Goal: Task Accomplishment & Management: Complete application form

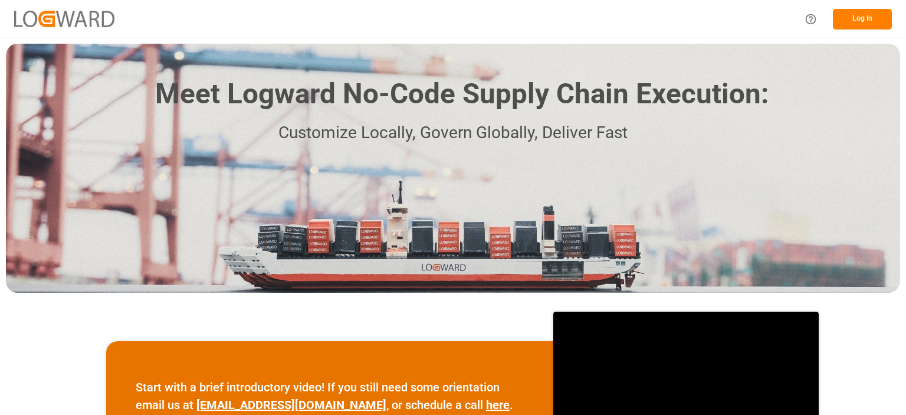
click at [858, 24] on button "Log In" at bounding box center [862, 19] width 59 height 21
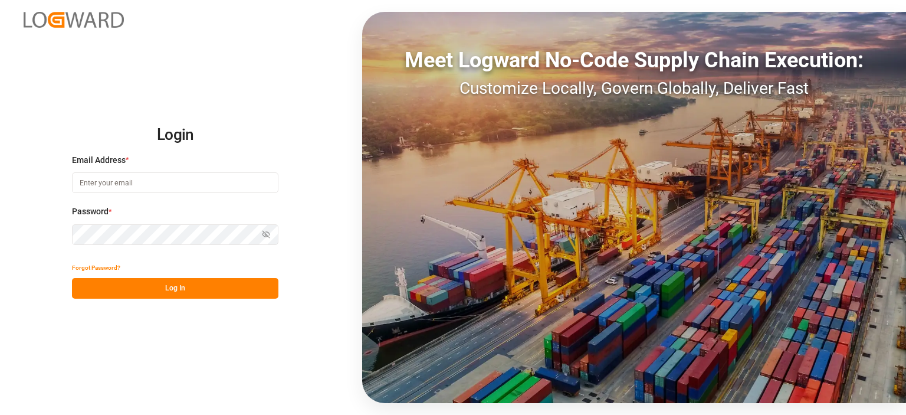
type input "[PERSON_NAME][EMAIL_ADDRESS][PERSON_NAME][DOMAIN_NAME]"
click at [168, 284] on button "Log In" at bounding box center [175, 288] width 206 height 21
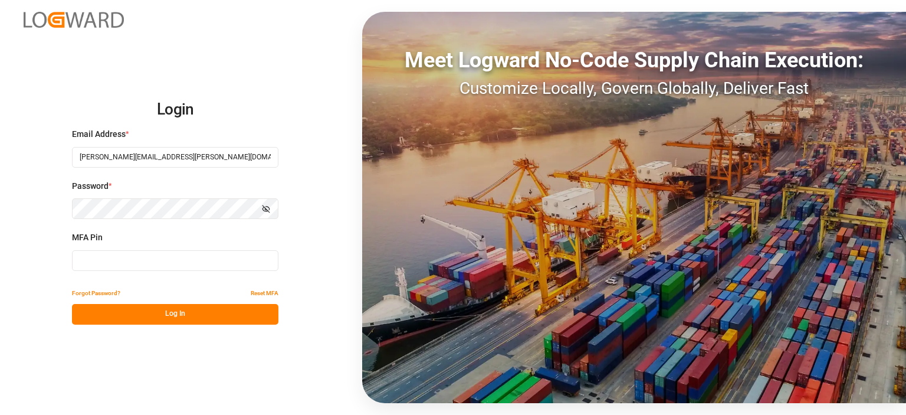
click at [153, 265] on input at bounding box center [175, 260] width 206 height 21
click at [210, 261] on input at bounding box center [175, 260] width 206 height 21
click at [212, 262] on input "626510" at bounding box center [175, 260] width 206 height 21
type input "626510"
click at [199, 306] on button "Log In" at bounding box center [175, 314] width 206 height 21
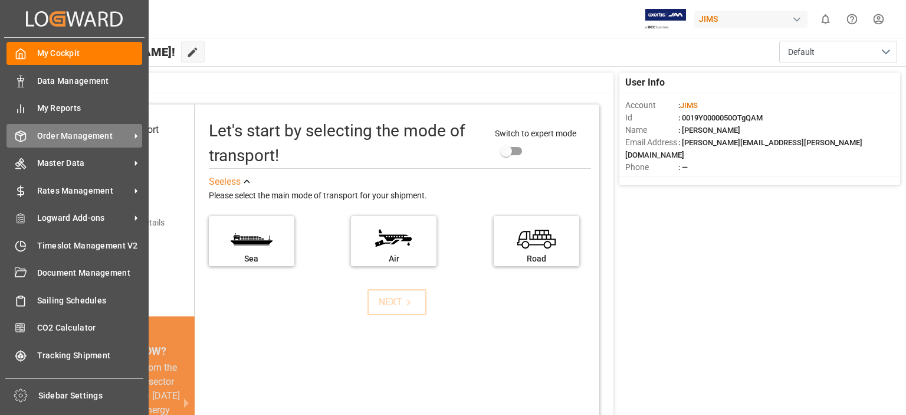
click at [57, 132] on span "Order Management" at bounding box center [83, 136] width 93 height 12
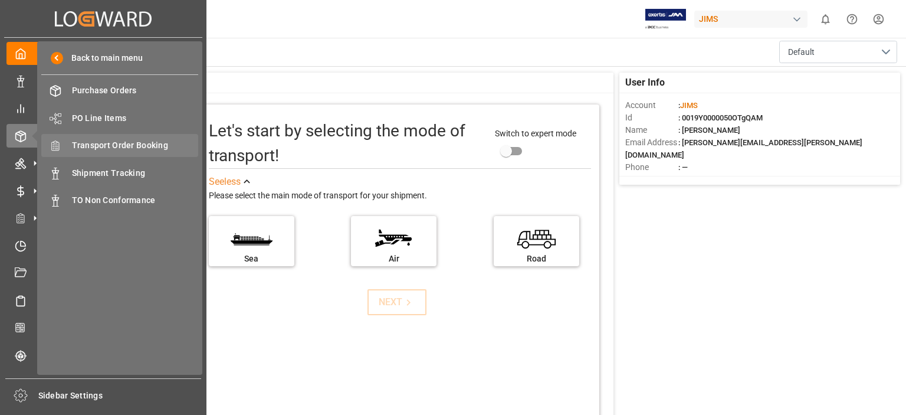
click at [119, 145] on span "Transport Order Booking" at bounding box center [135, 145] width 127 height 12
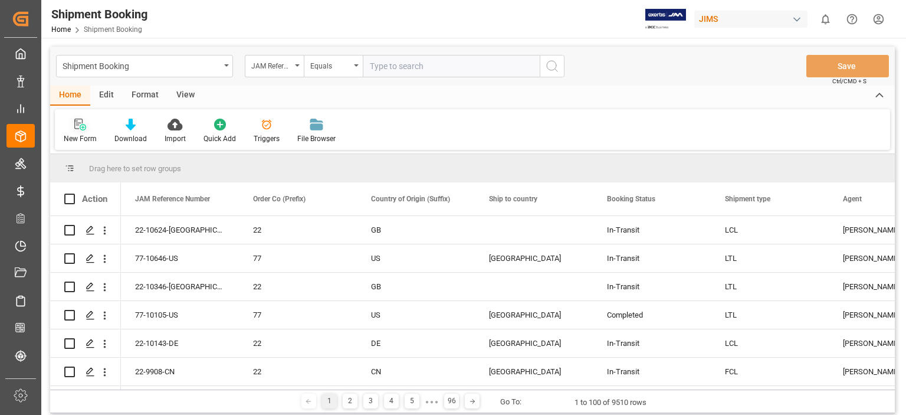
click at [84, 129] on icon at bounding box center [80, 125] width 12 height 12
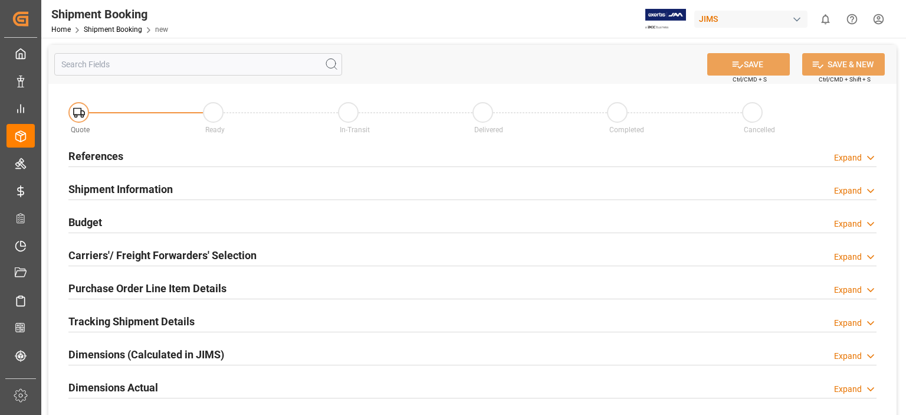
click at [104, 157] on h2 "References" at bounding box center [95, 156] width 55 height 16
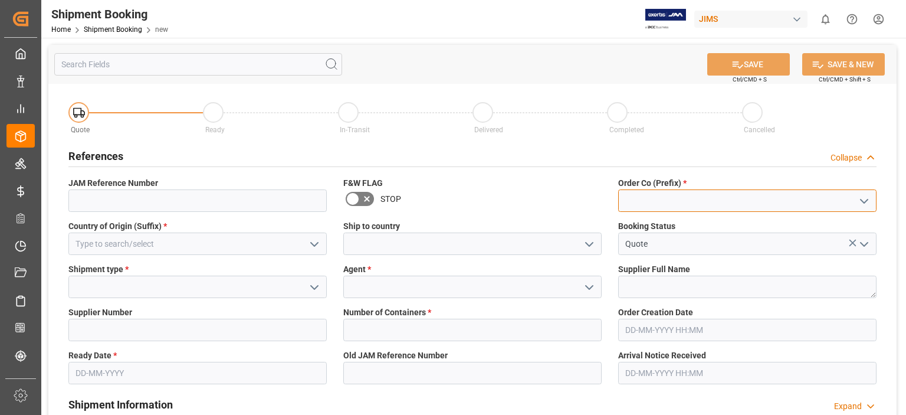
click at [645, 195] on input at bounding box center [747, 200] width 258 height 22
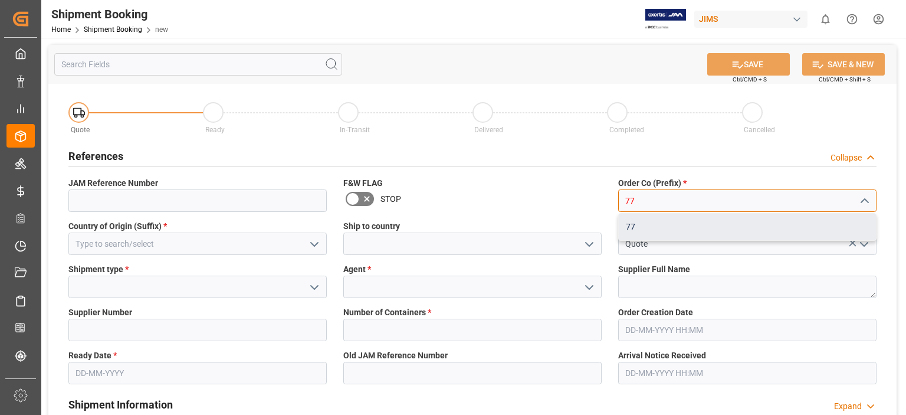
click at [653, 226] on div "77" at bounding box center [747, 227] width 257 height 27
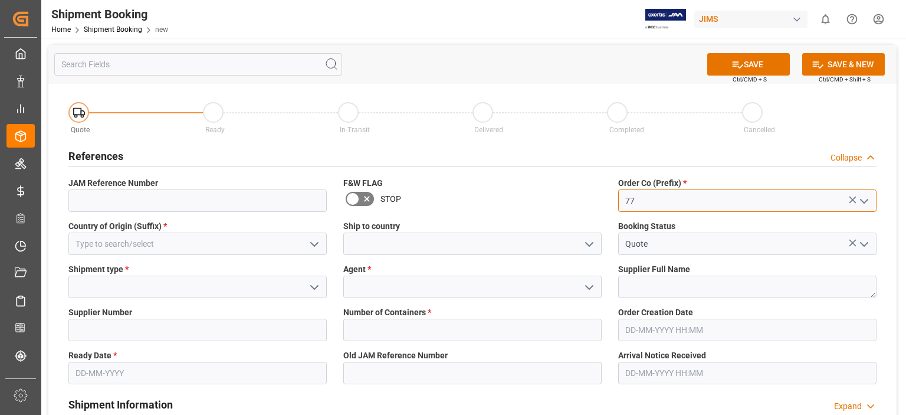
type input "77"
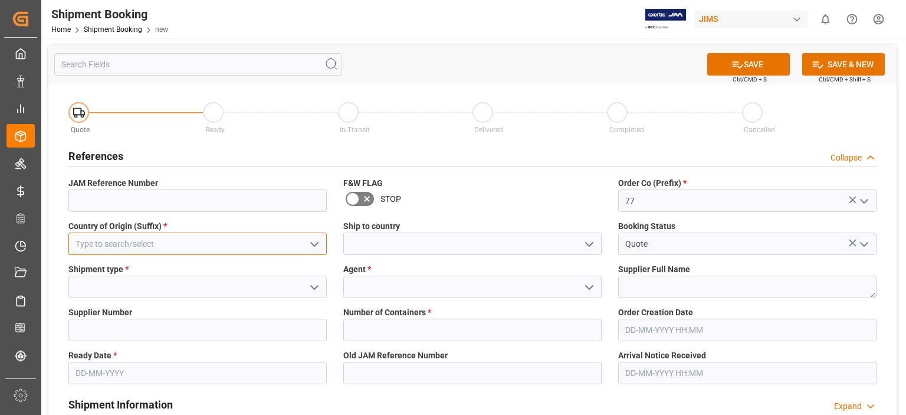
click at [113, 247] on input at bounding box center [197, 243] width 258 height 22
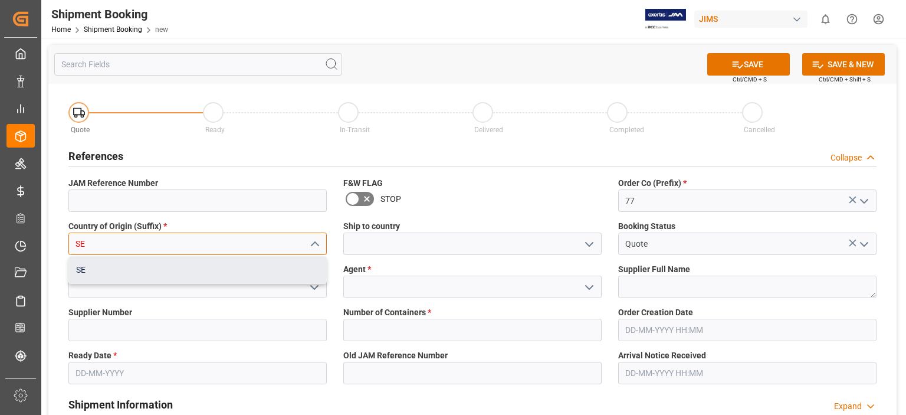
click at [107, 273] on div "SE" at bounding box center [197, 270] width 257 height 27
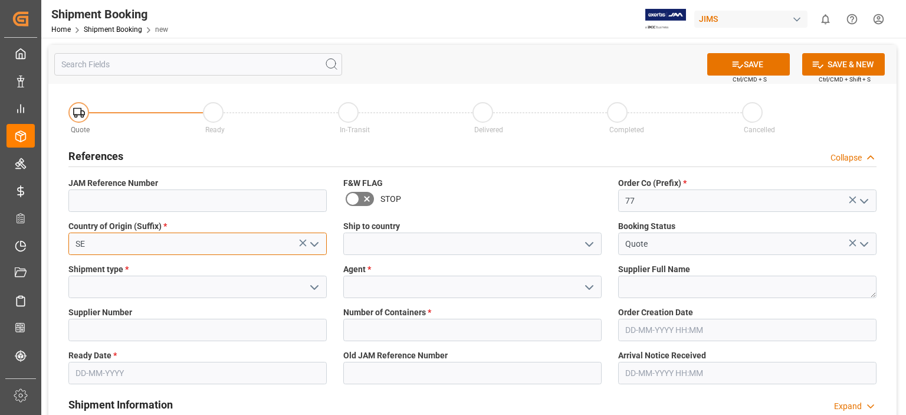
type input "SE"
click at [590, 245] on polyline "open menu" at bounding box center [589, 244] width 7 height 4
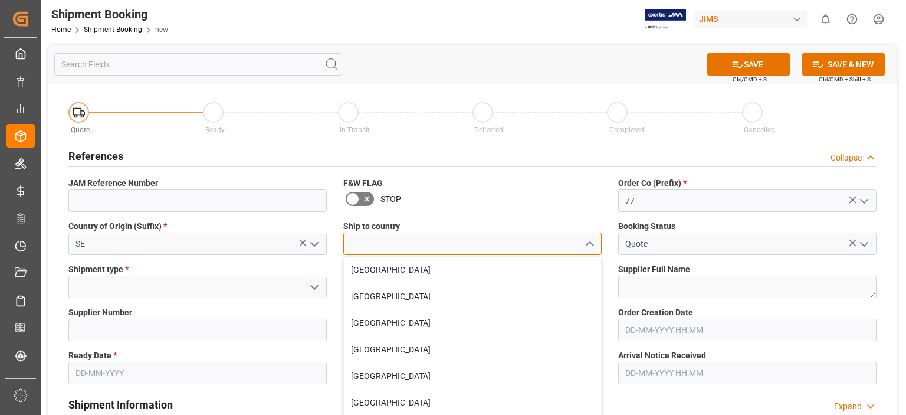
click at [498, 254] on input at bounding box center [472, 243] width 258 height 22
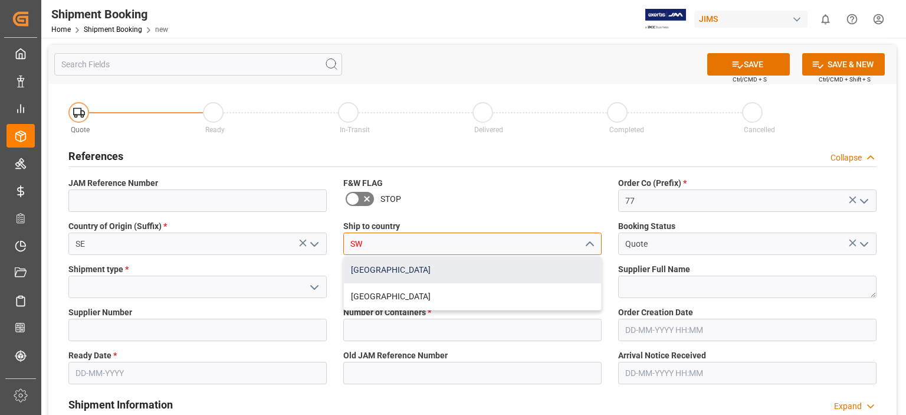
click at [406, 275] on div "[GEOGRAPHIC_DATA]" at bounding box center [472, 270] width 257 height 27
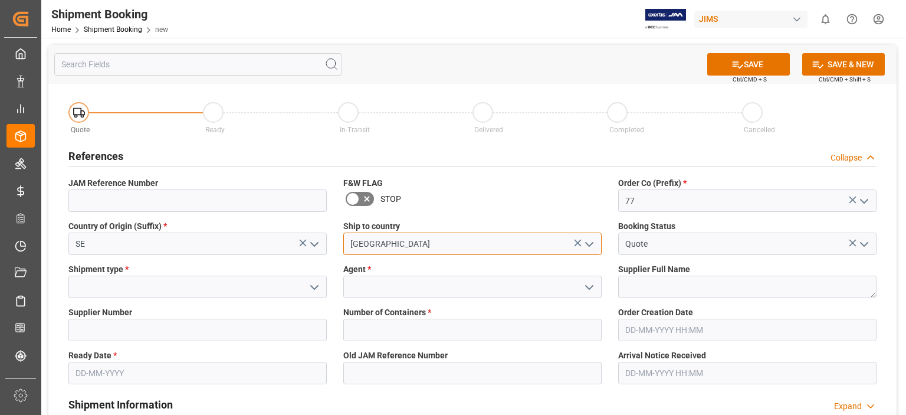
type input "[GEOGRAPHIC_DATA]"
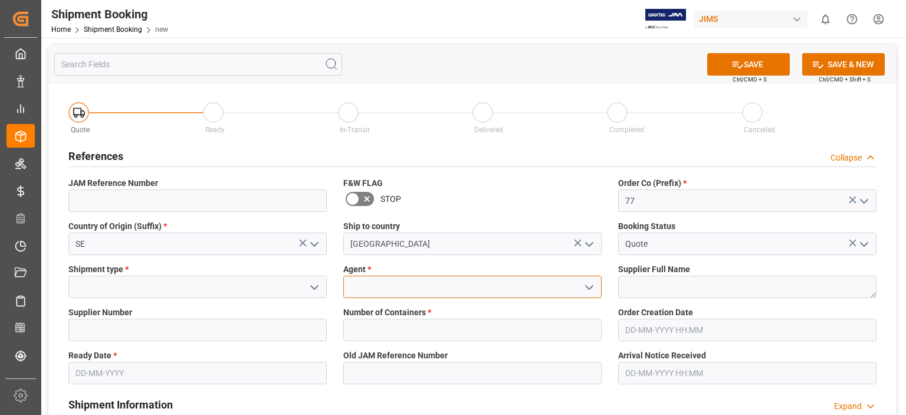
click at [406, 284] on input at bounding box center [472, 286] width 258 height 22
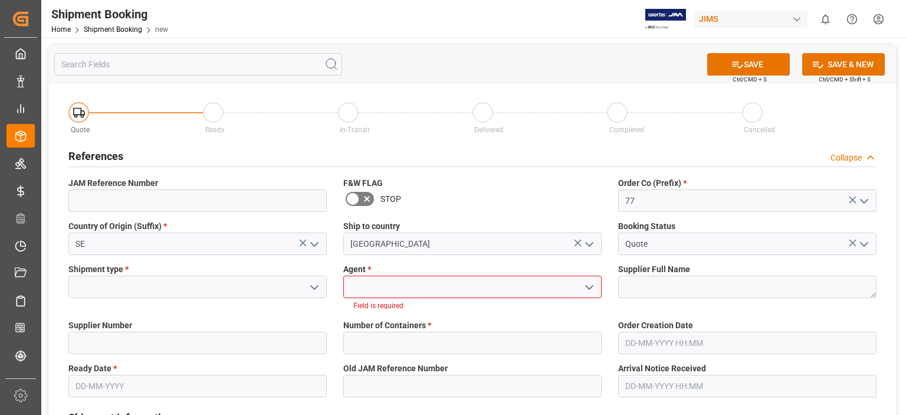
click at [587, 292] on icon "open menu" at bounding box center [589, 287] width 14 height 14
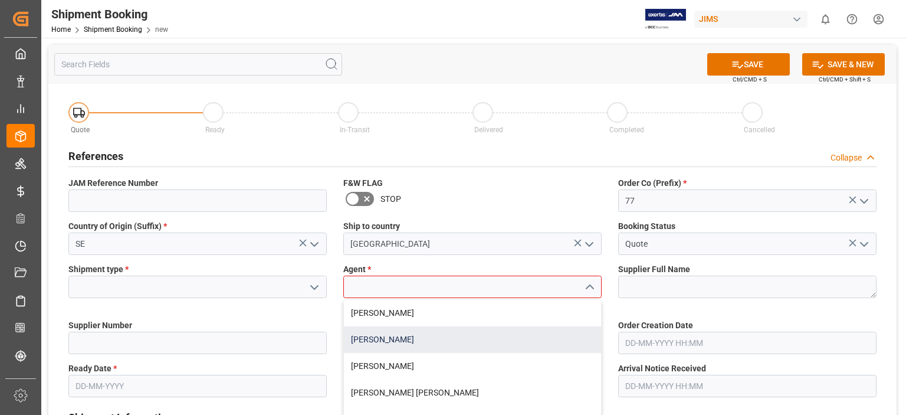
scroll to position [98, 0]
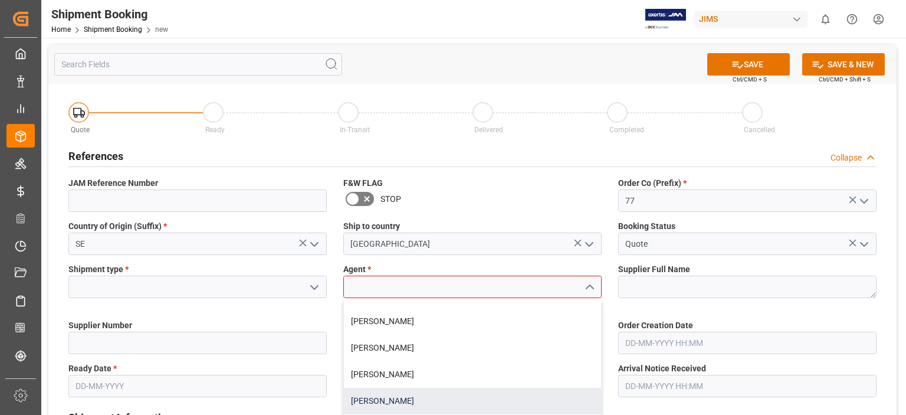
click at [420, 400] on div "[PERSON_NAME]" at bounding box center [472, 401] width 257 height 27
type input "[PERSON_NAME]"
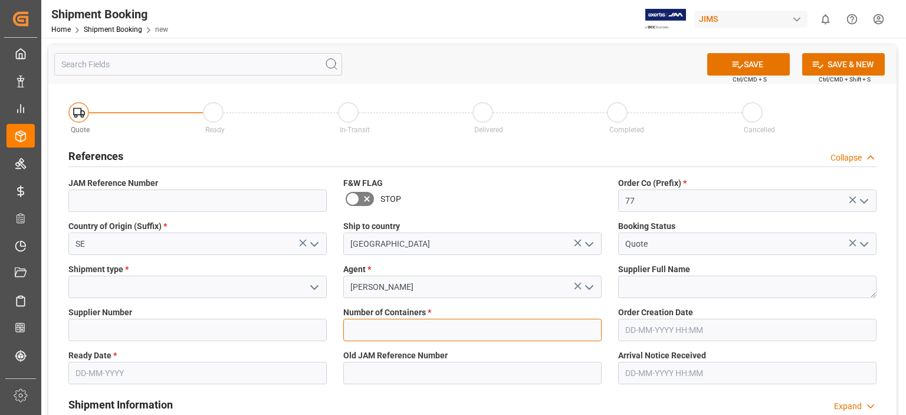
click at [397, 329] on input "text" at bounding box center [472, 330] width 258 height 22
type input "0"
click at [88, 372] on input "text" at bounding box center [197, 373] width 258 height 22
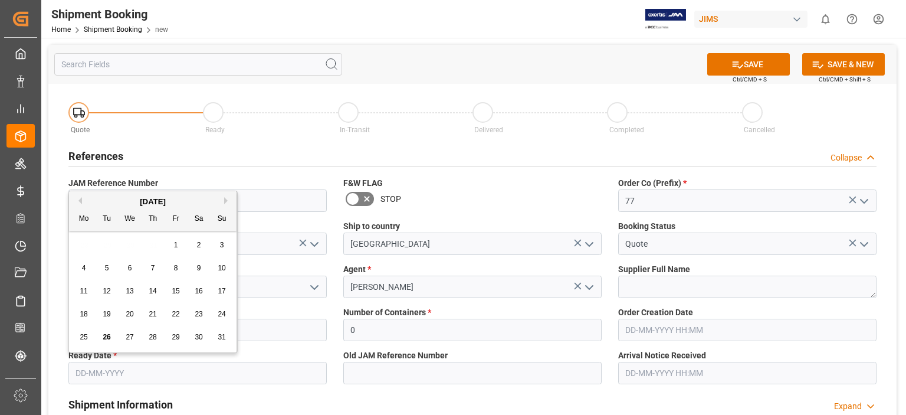
click at [109, 337] on span "26" at bounding box center [107, 337] width 8 height 8
type input "[DATE]"
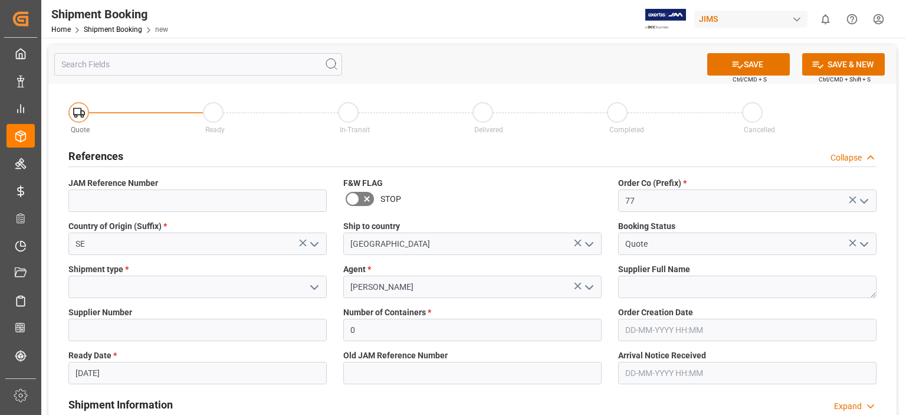
click at [528, 67] on div "SAVE Ctrl/CMD + S SAVE & NEW Ctrl/CMD + Shift + S" at bounding box center [472, 64] width 848 height 39
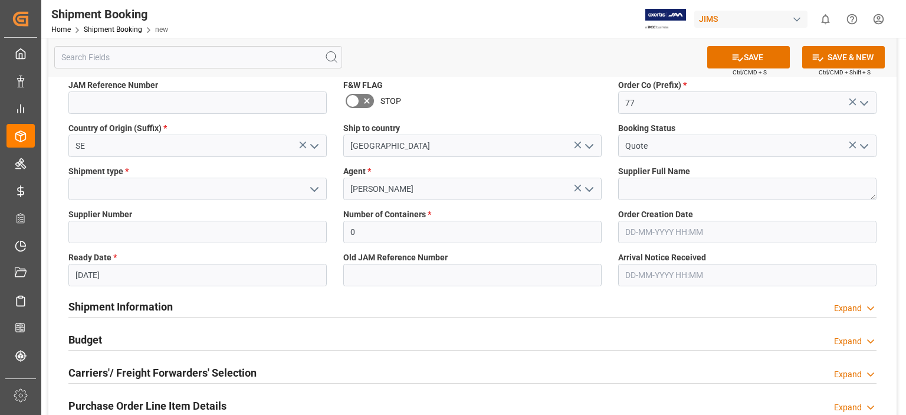
click at [313, 191] on icon "open menu" at bounding box center [314, 189] width 14 height 14
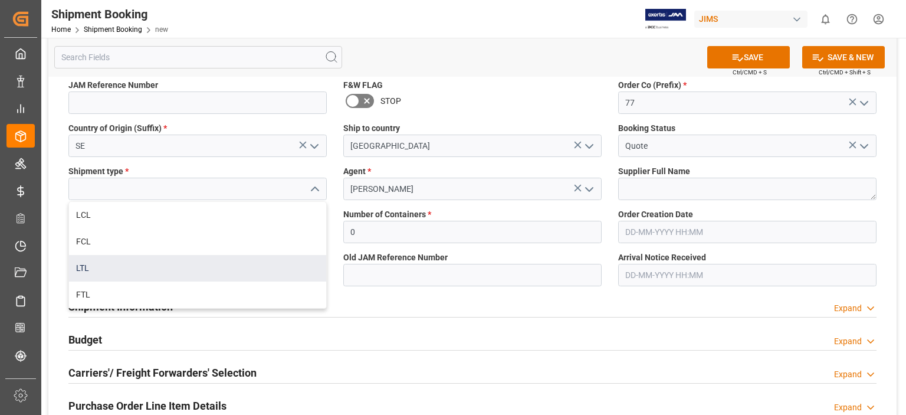
click at [262, 270] on div "LTL" at bounding box center [197, 268] width 257 height 27
type input "LTL"
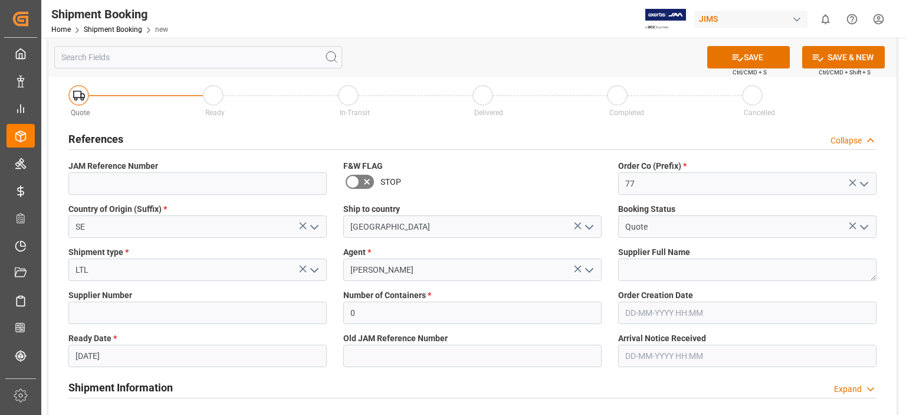
scroll to position [0, 0]
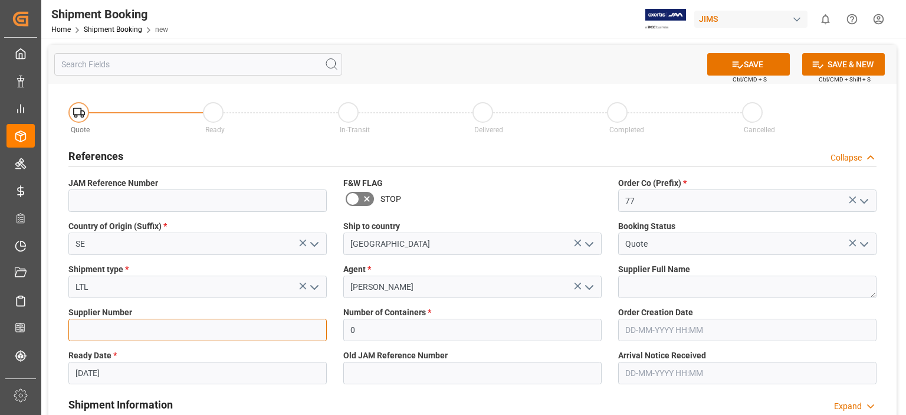
click at [196, 336] on input at bounding box center [197, 330] width 258 height 22
paste input "212850"
type input "212850"
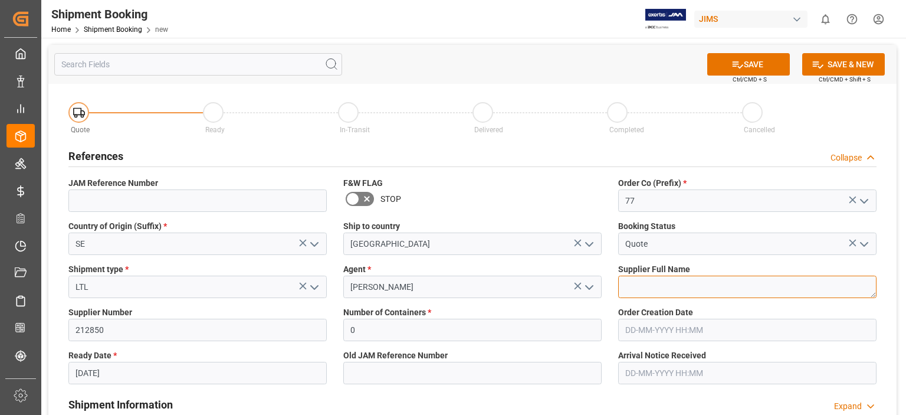
click at [648, 284] on textarea at bounding box center [747, 286] width 258 height 22
paste textarea "Clavia DMI AB"
type textarea "Clavia DMI AB"
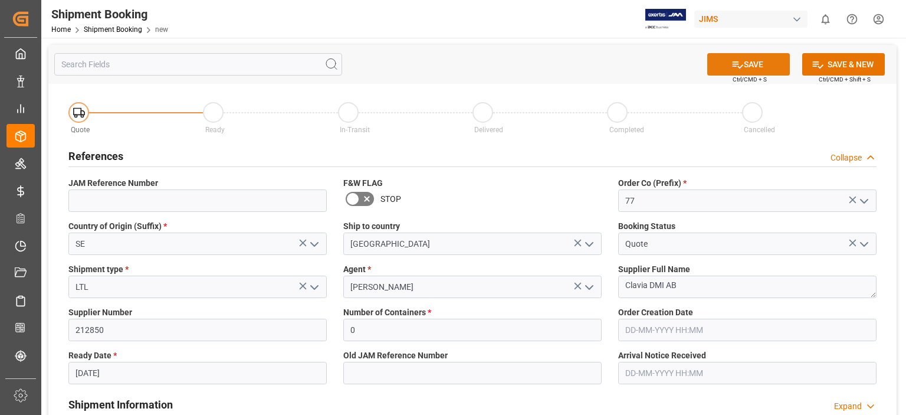
click at [737, 61] on icon at bounding box center [737, 64] width 12 height 12
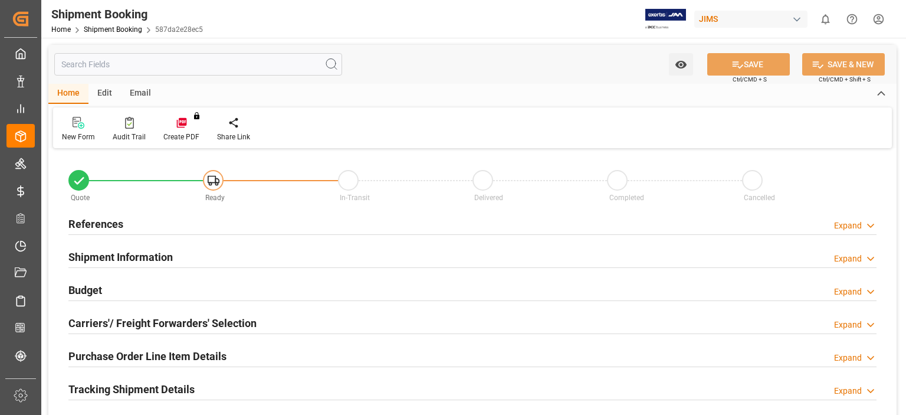
type input "0"
type input "[DATE]"
click at [101, 226] on h2 "References" at bounding box center [95, 224] width 55 height 16
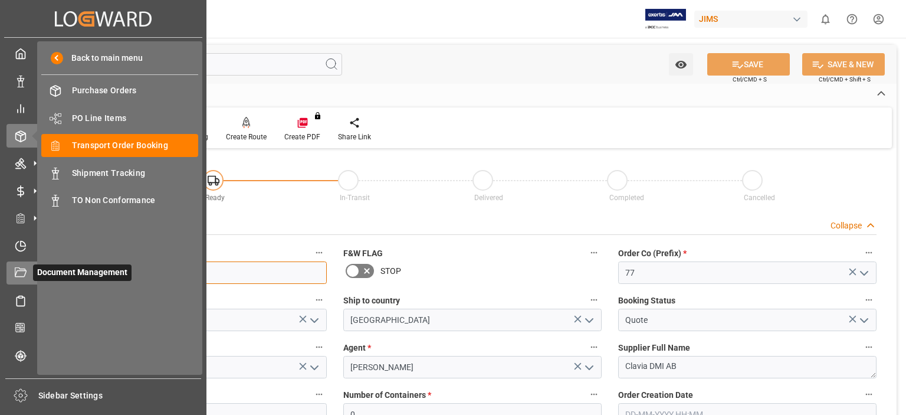
drag, startPoint x: 132, startPoint y: 274, endPoint x: 20, endPoint y: 275, distance: 112.1
click at [20, 275] on div "Created by potrace 1.15, written by Peter Selinger 2001-2017 Created by potrace…" at bounding box center [453, 207] width 906 height 415
